Goal: Information Seeking & Learning: Get advice/opinions

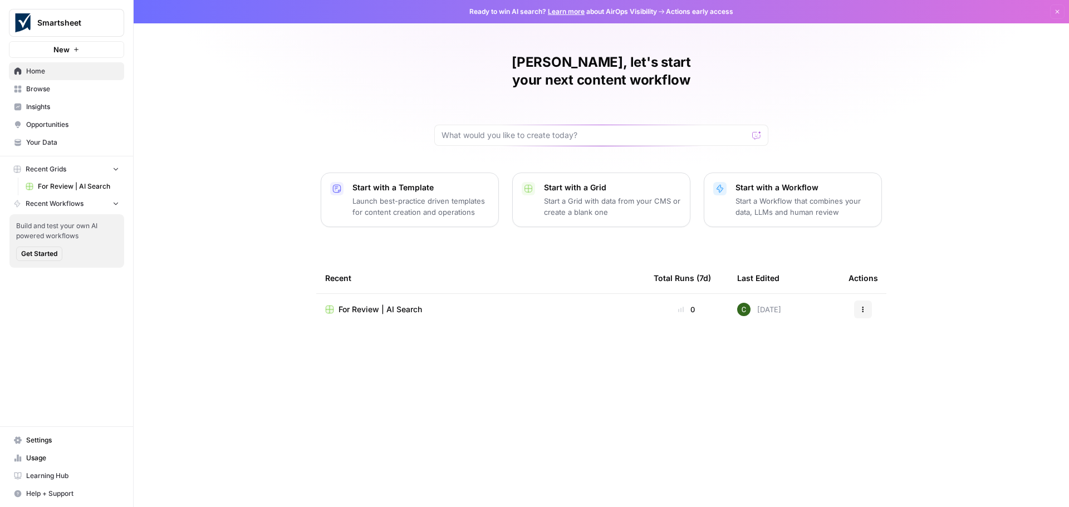
click at [30, 105] on span "Insights" at bounding box center [72, 107] width 93 height 10
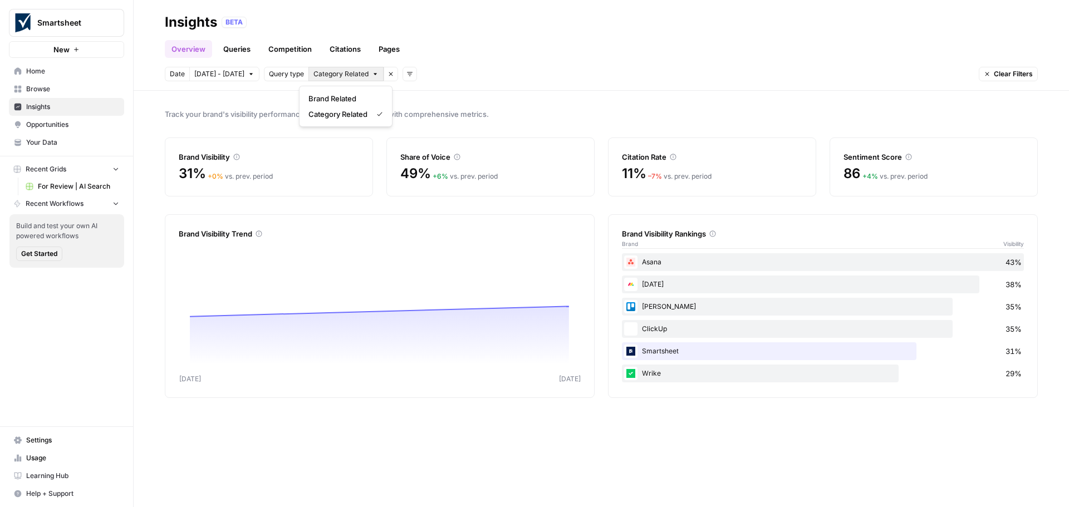
click at [372, 71] on icon "button" at bounding box center [375, 74] width 7 height 7
click at [564, 57] on div "Overview Queries Competition Citations Pages" at bounding box center [601, 44] width 873 height 27
click at [234, 50] on link "Queries" at bounding box center [237, 49] width 41 height 18
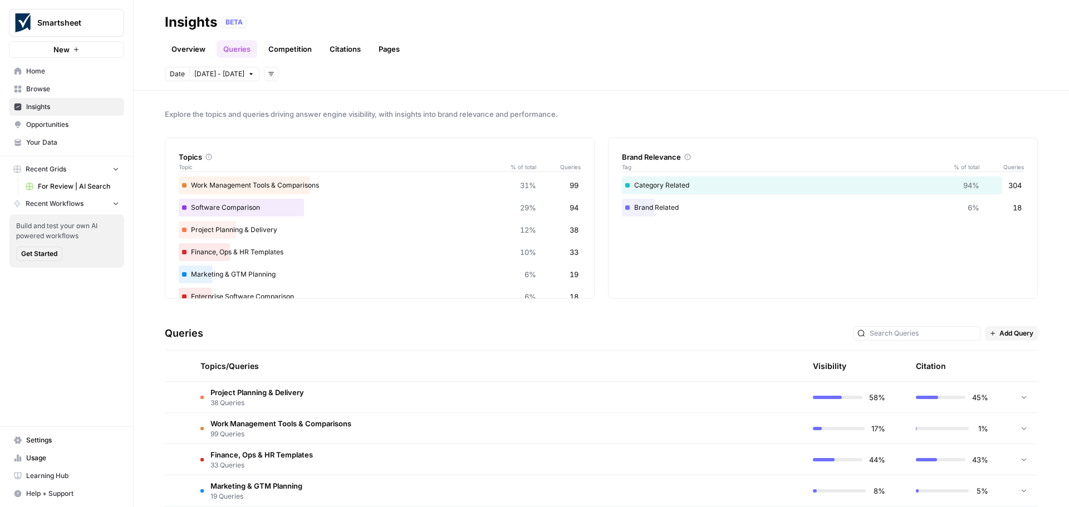
scroll to position [167, 0]
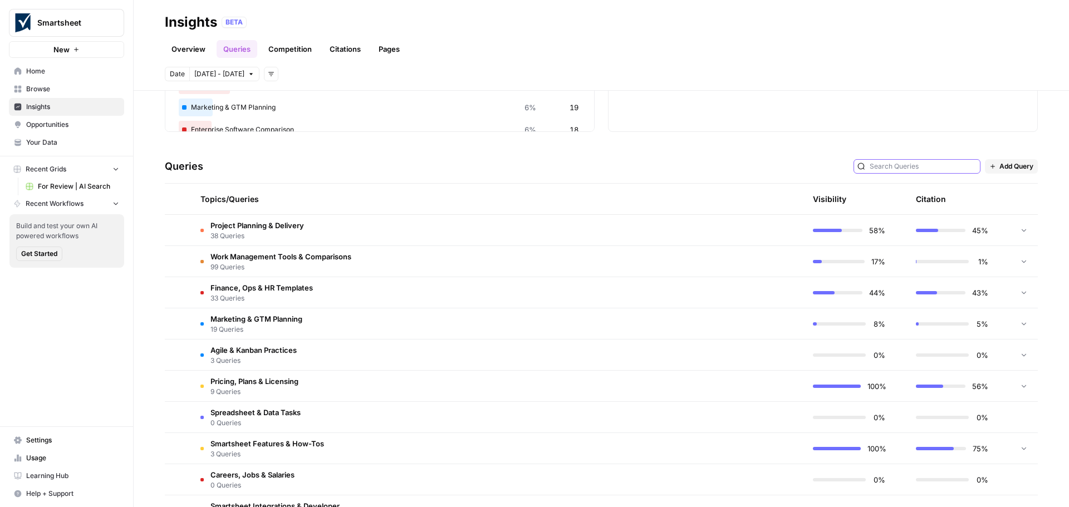
click at [884, 168] on input "text" at bounding box center [923, 166] width 107 height 11
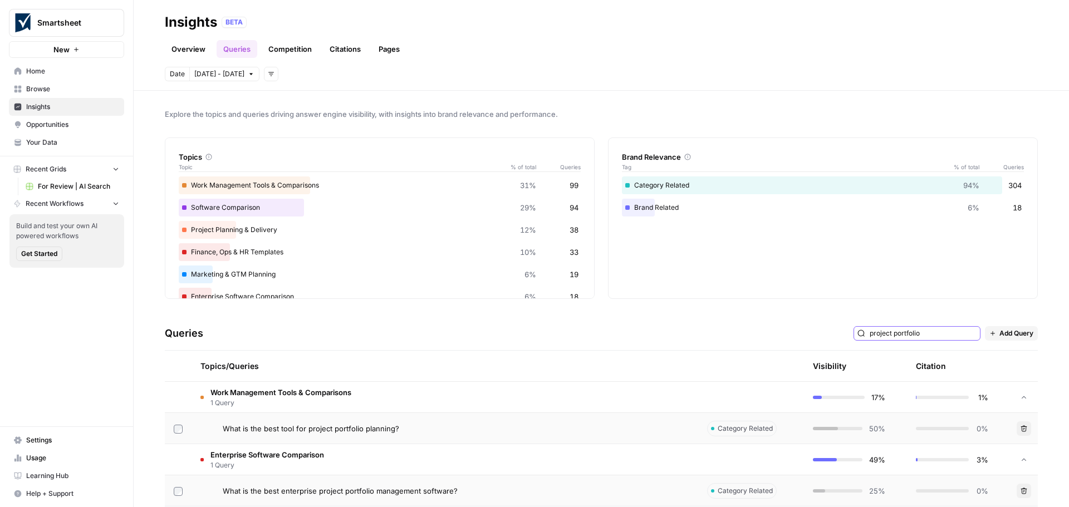
drag, startPoint x: 931, startPoint y: 334, endPoint x: 842, endPoint y: 332, distance: 89.1
click at [842, 332] on div "Queries project portfolio Add Query" at bounding box center [601, 334] width 873 height 34
type input "project portfolio"
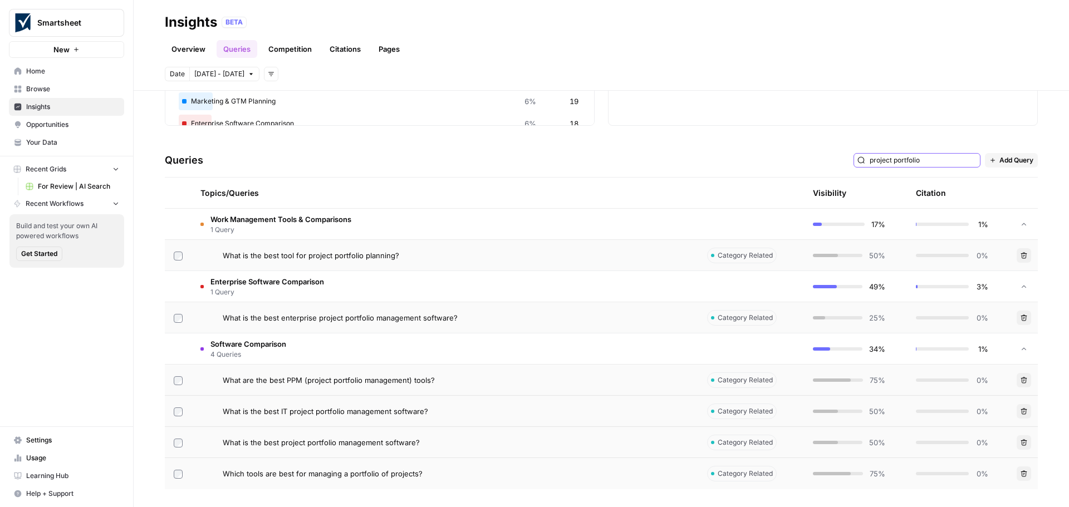
scroll to position [117, 0]
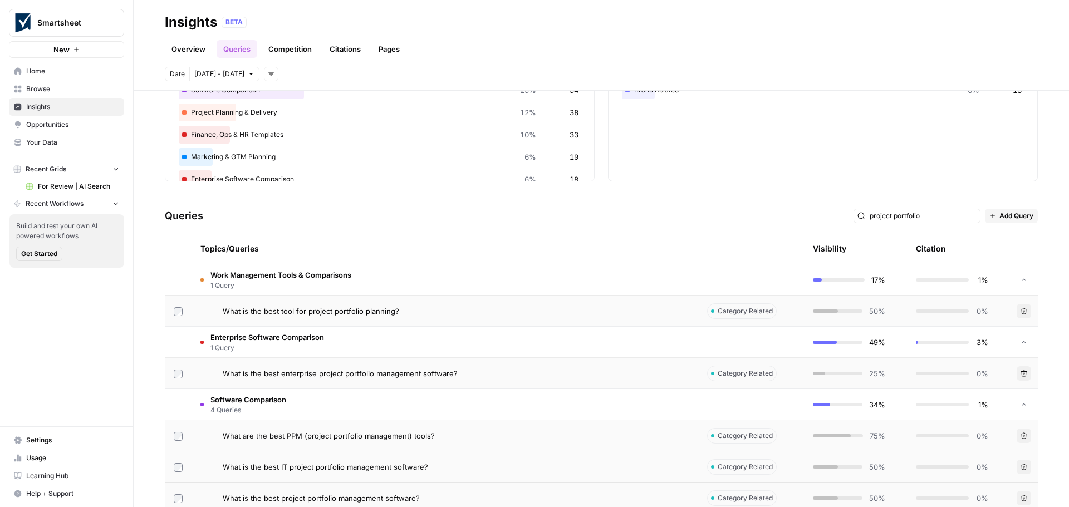
click at [326, 311] on span "What is the best tool for project portfolio planning?" at bounding box center [311, 311] width 177 height 11
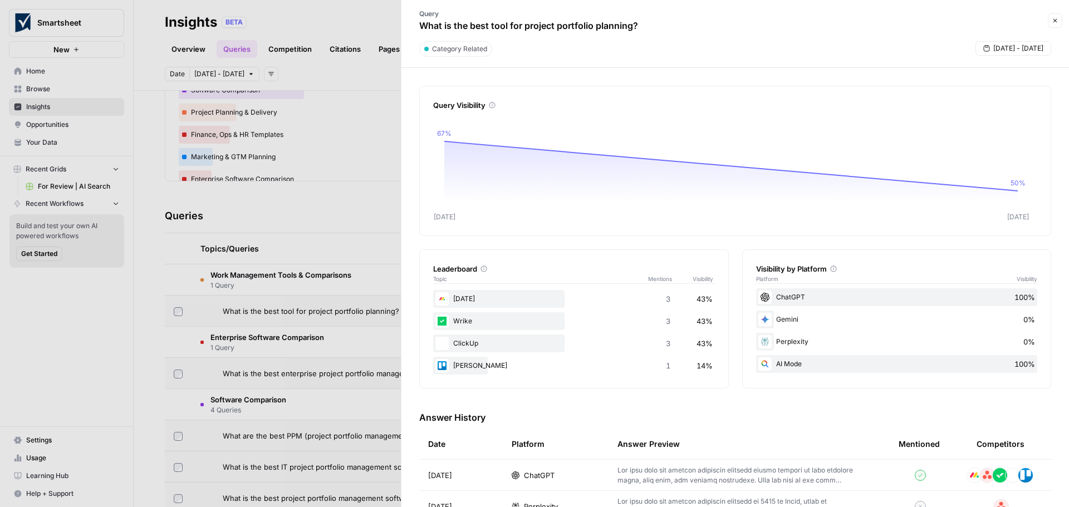
click at [791, 297] on div "ChatGPT 100%" at bounding box center [897, 297] width 282 height 18
click at [1055, 21] on icon "button" at bounding box center [1056, 21] width 4 height 4
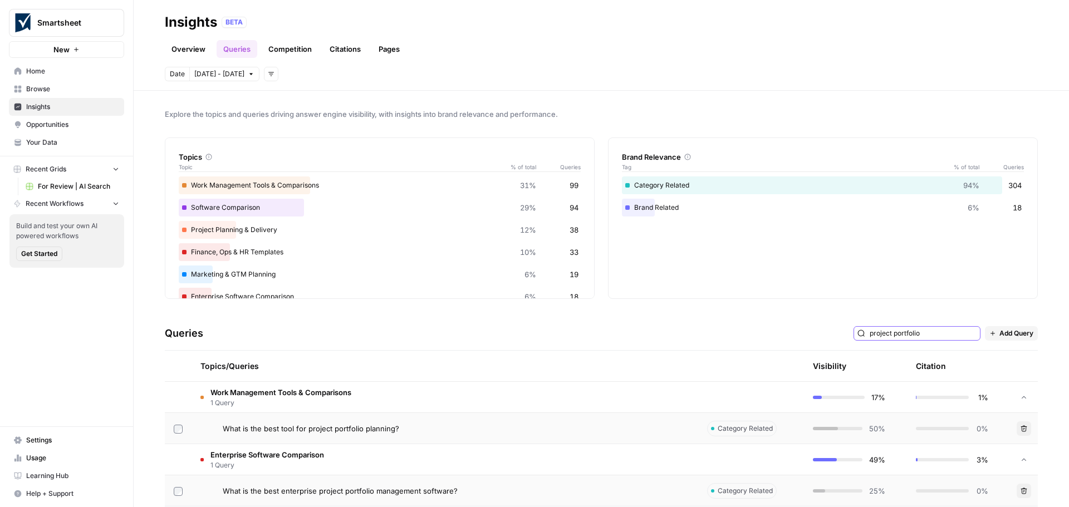
click at [907, 330] on input "project portfolio" at bounding box center [923, 333] width 107 height 11
type input "project portfolio"
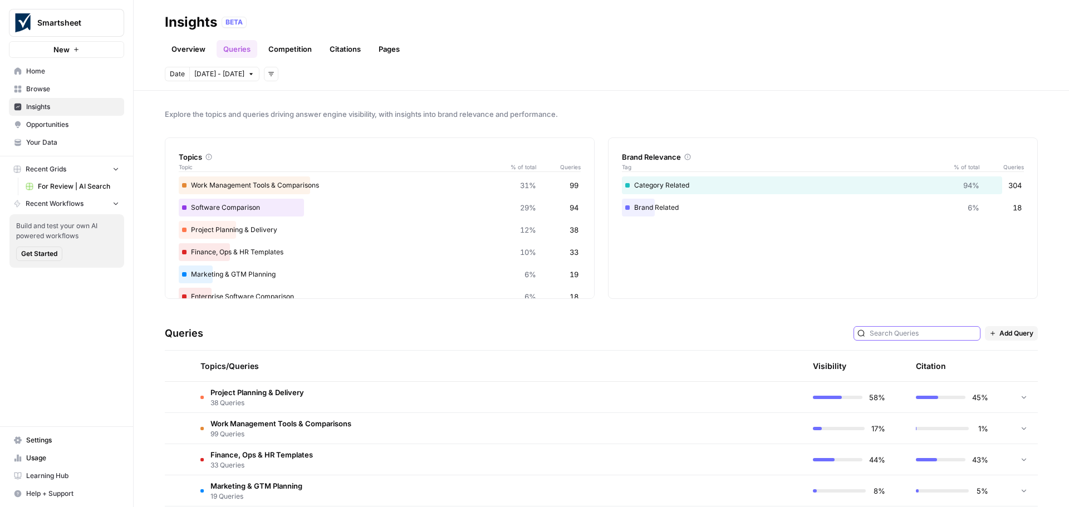
click at [890, 330] on input "text" at bounding box center [923, 333] width 107 height 11
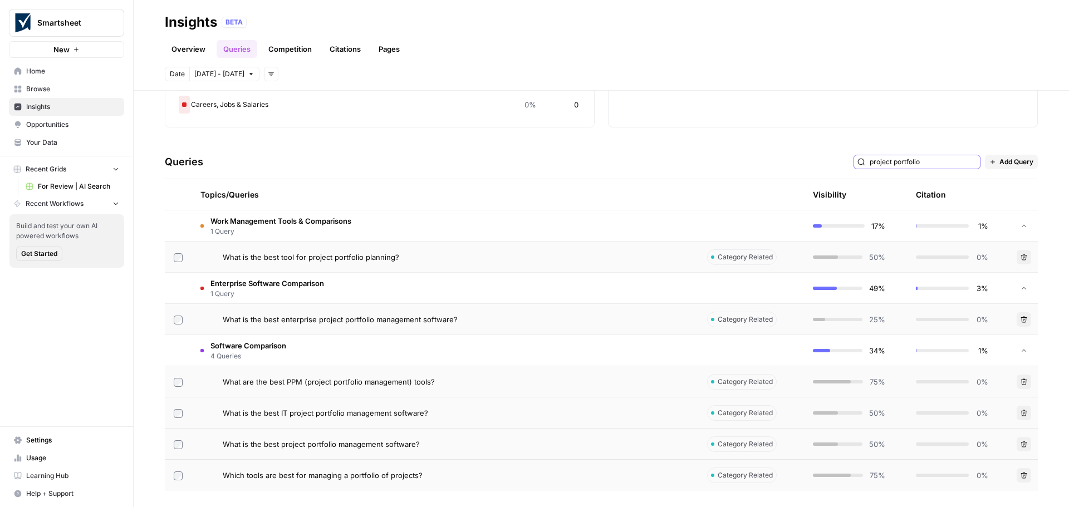
scroll to position [173, 0]
type input "project portfolio"
drag, startPoint x: 405, startPoint y: 255, endPoint x: 222, endPoint y: 258, distance: 183.2
click at [222, 258] on div "What is the best tool for project portfolio planning?" at bounding box center [444, 255] width 489 height 11
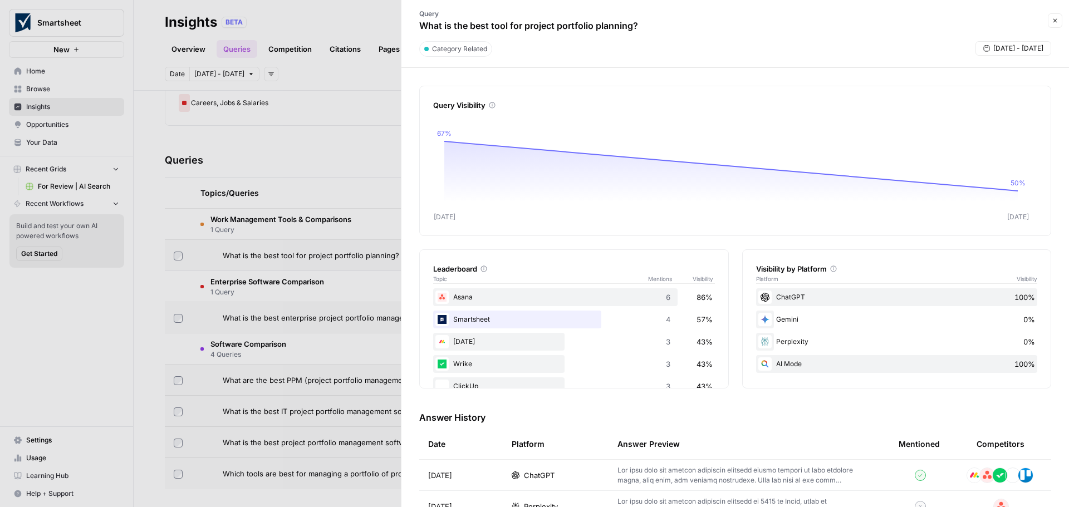
click at [1060, 19] on button "Close" at bounding box center [1055, 20] width 14 height 14
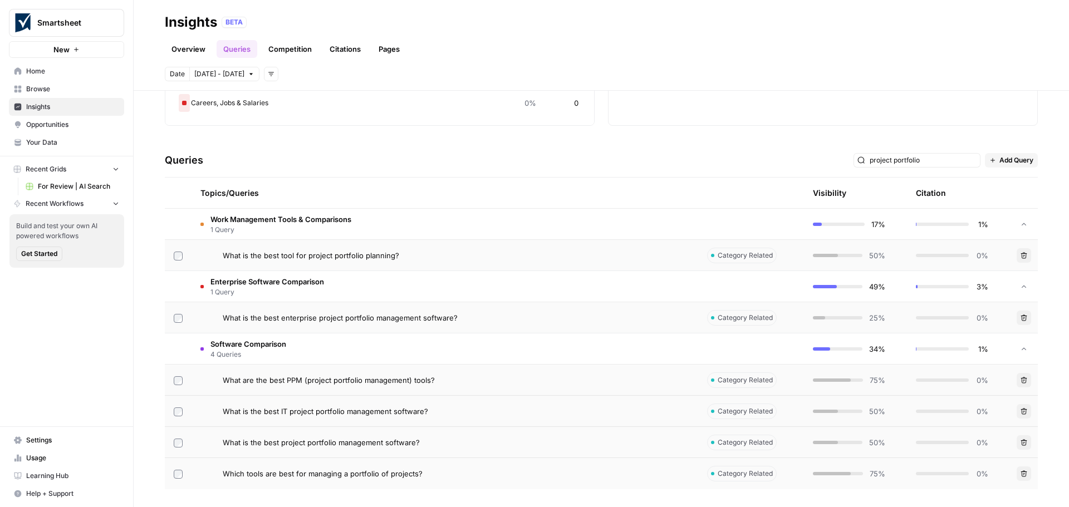
drag, startPoint x: 428, startPoint y: 473, endPoint x: 222, endPoint y: 481, distance: 206.2
click at [222, 481] on td "Which tools are best for managing a portfolio of projects?" at bounding box center [445, 473] width 507 height 31
